Goal: Task Accomplishment & Management: Use online tool/utility

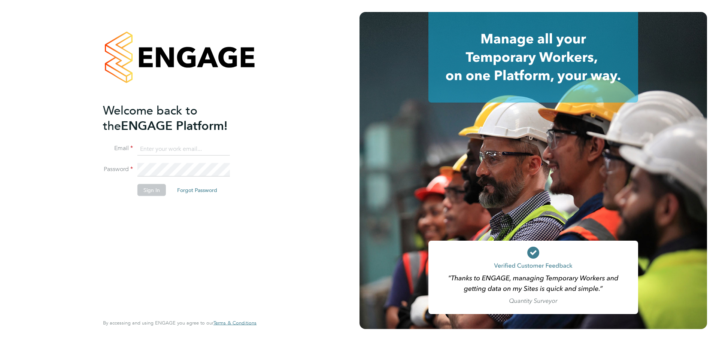
type input "andrew.parry@uk.g4s.com"
click at [152, 191] on button "Sign In" at bounding box center [151, 190] width 28 height 12
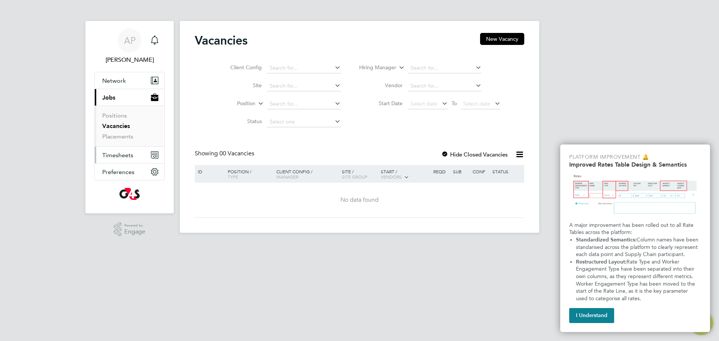
click at [121, 155] on span "Timesheets" at bounding box center [117, 155] width 31 height 7
